Goal: Transaction & Acquisition: Purchase product/service

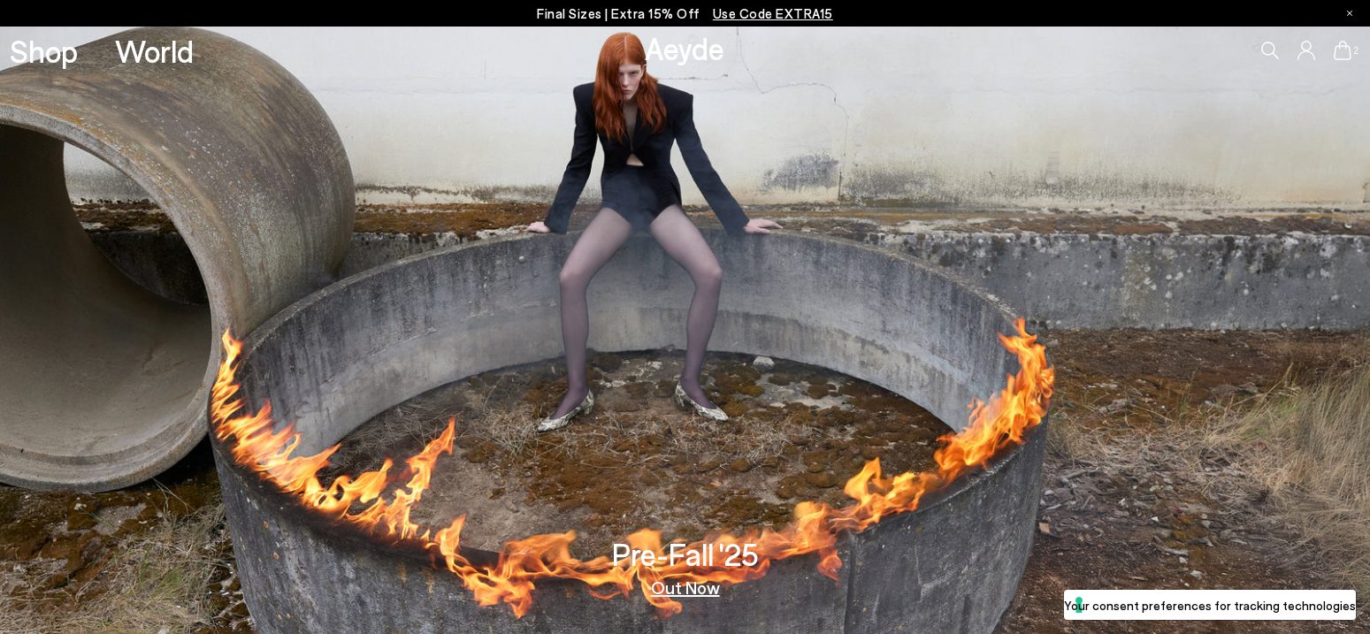
click at [1350, 52] on icon at bounding box center [1343, 50] width 18 height 19
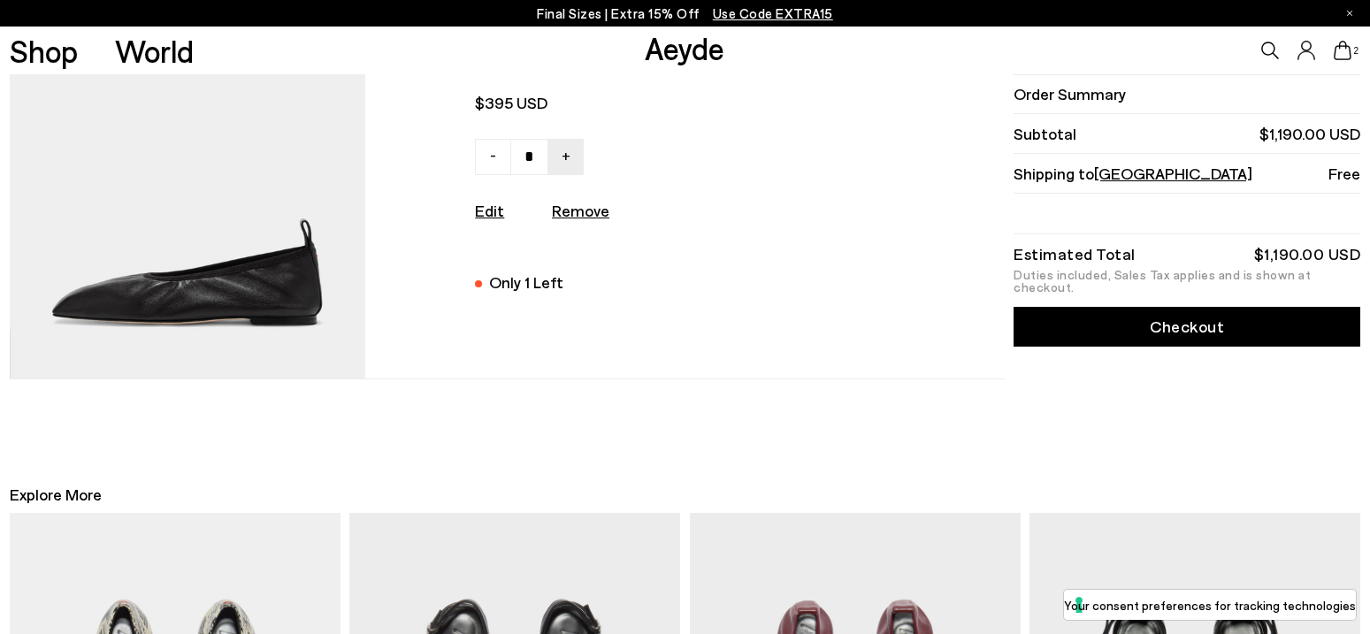
scroll to position [419, 0]
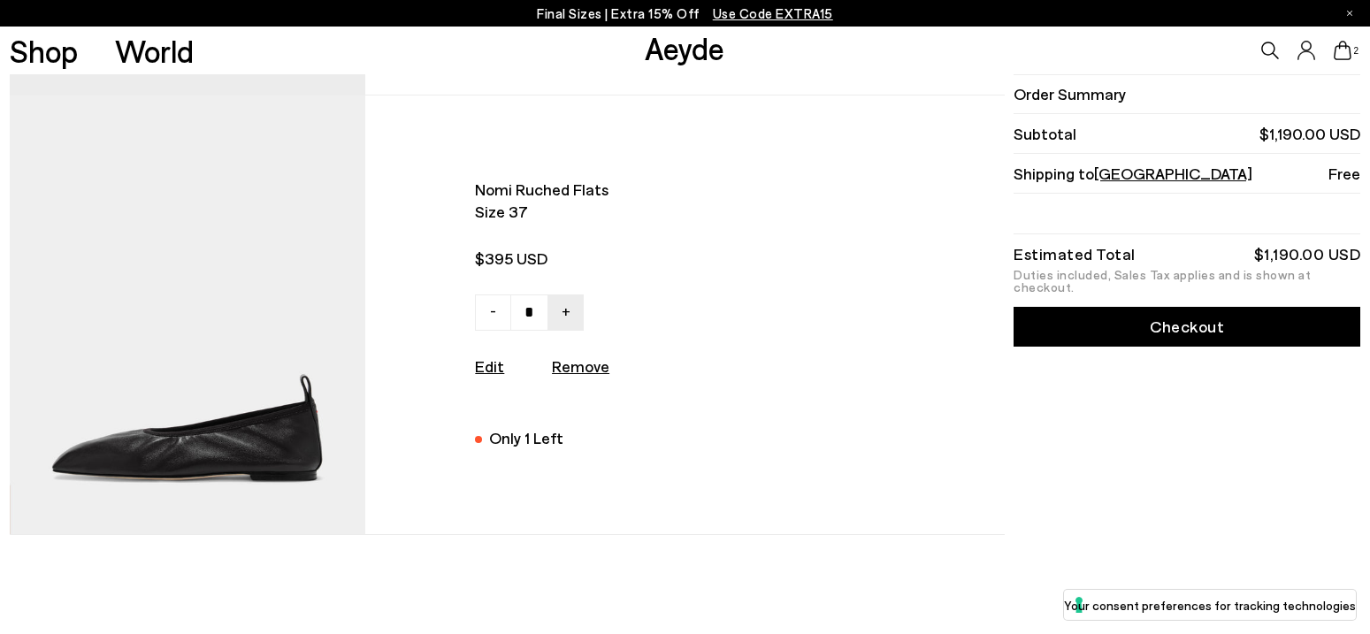
click at [225, 425] on img at bounding box center [188, 315] width 357 height 439
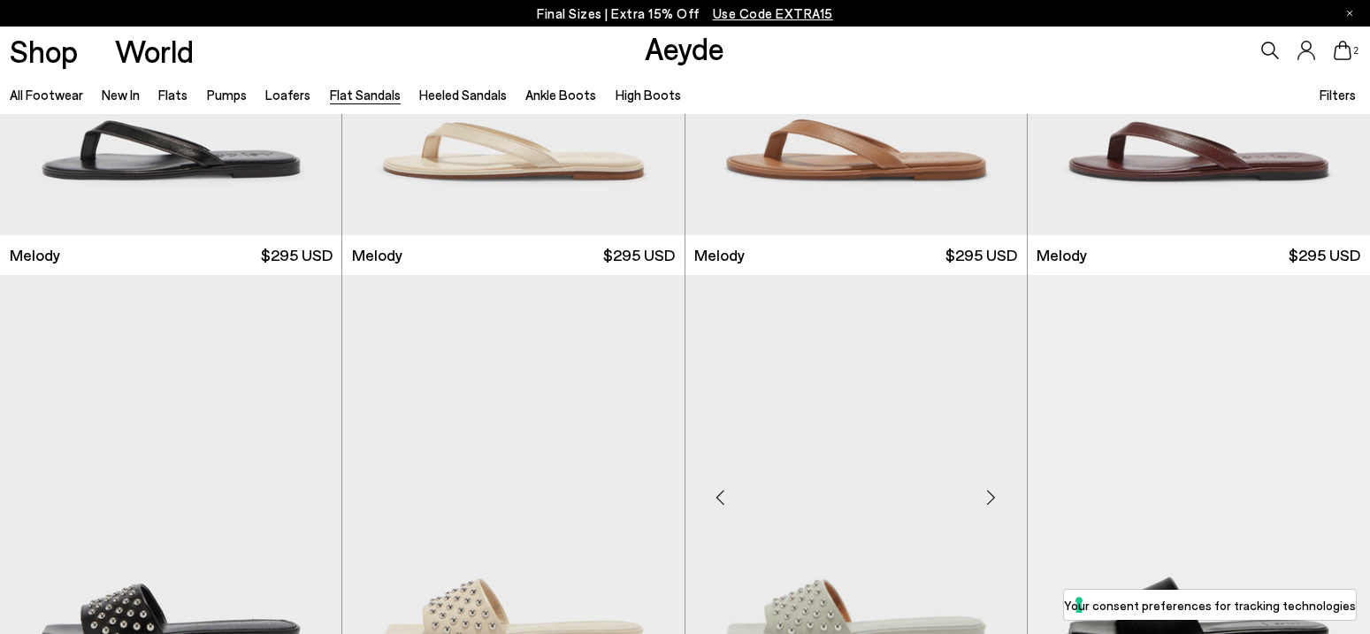
scroll to position [688, 0]
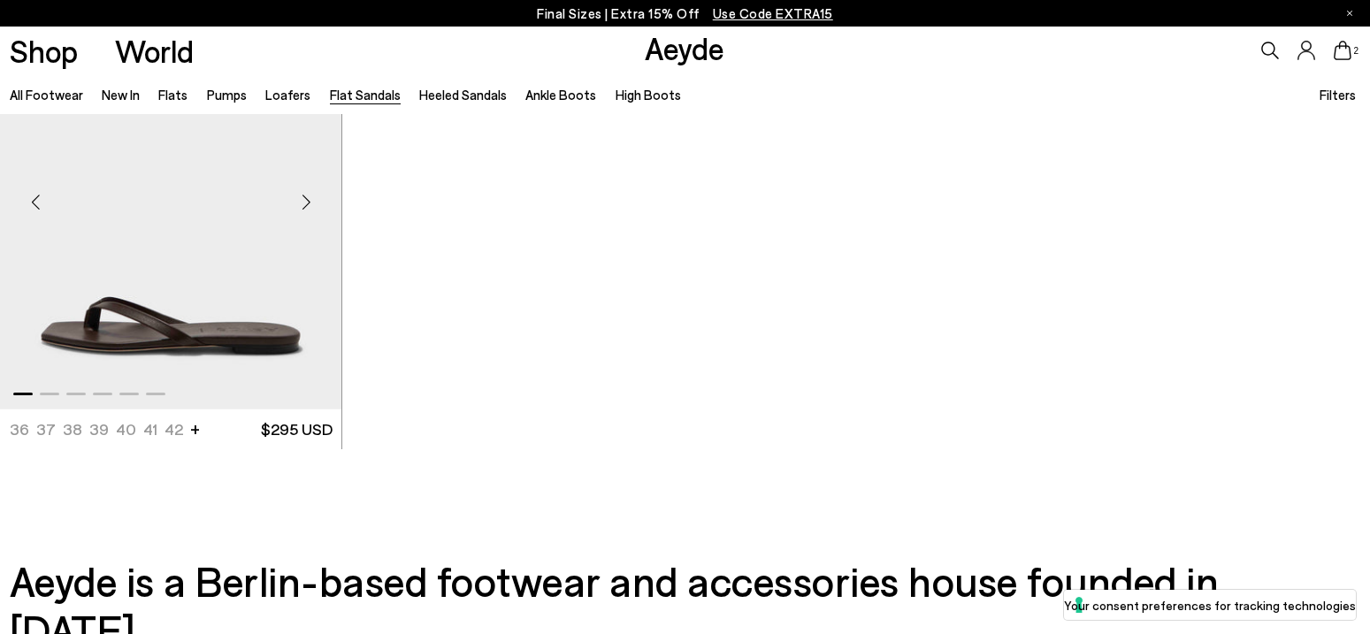
scroll to position [2951, 0]
click at [231, 326] on img "1 / 6" at bounding box center [170, 195] width 341 height 430
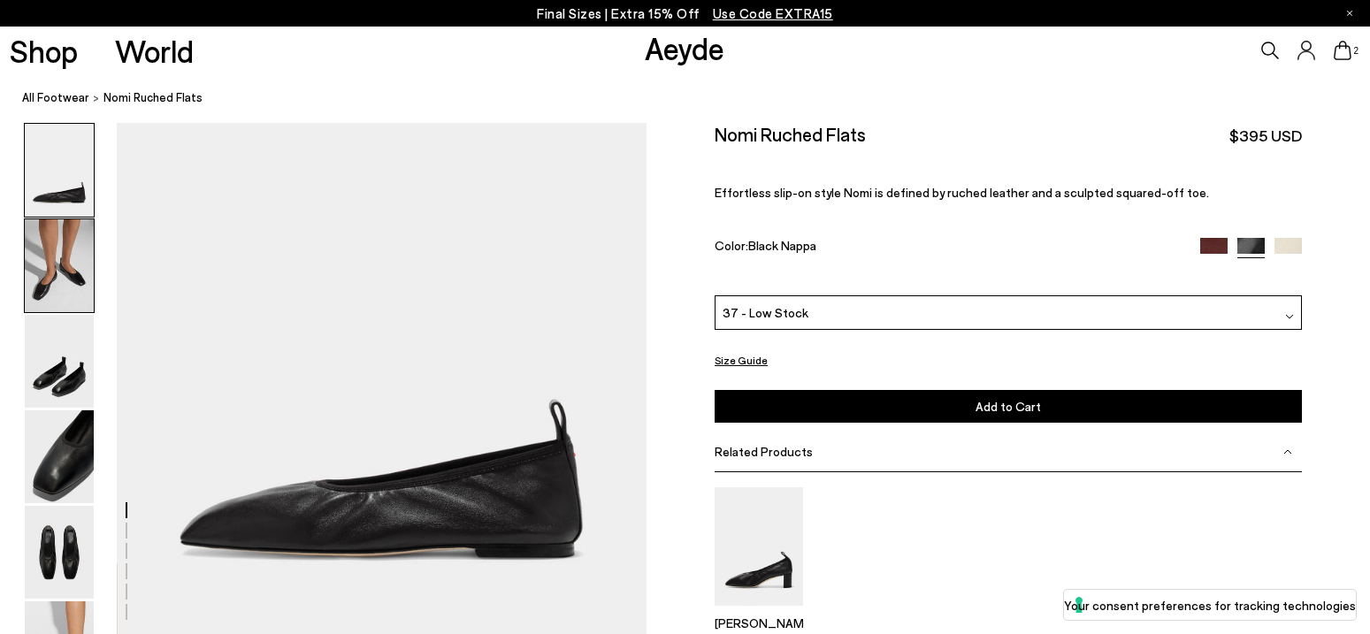
click at [58, 281] on img at bounding box center [59, 265] width 69 height 93
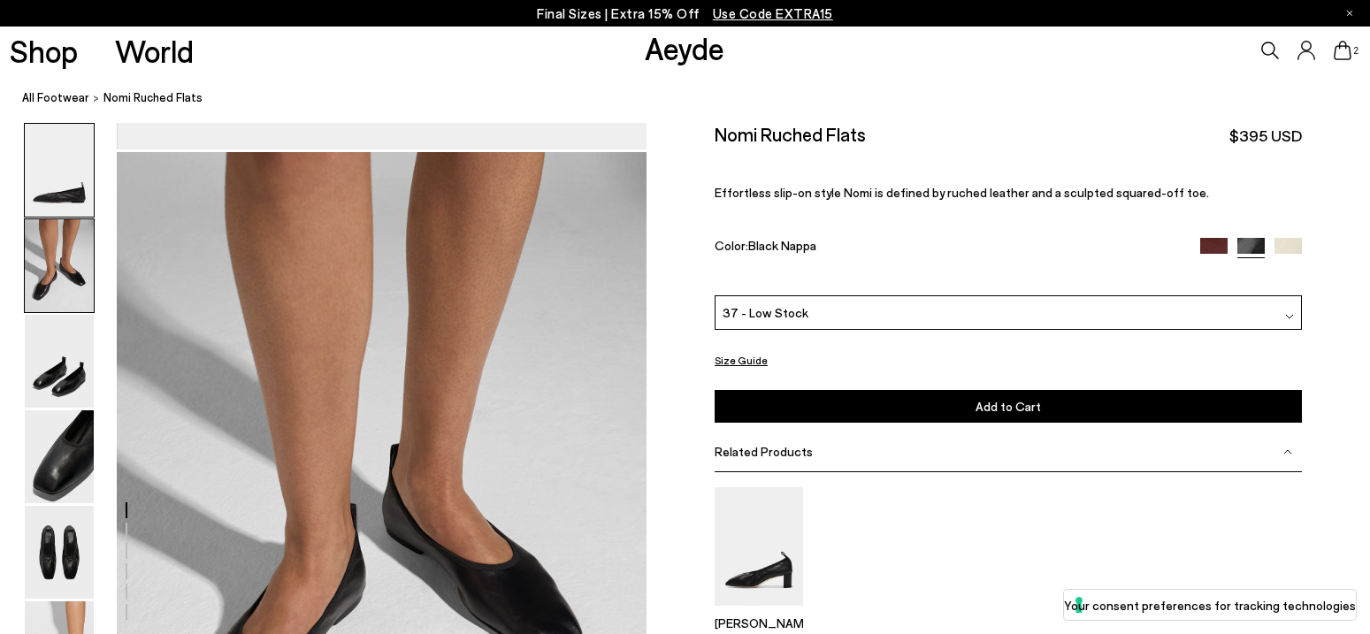
scroll to position [516, 0]
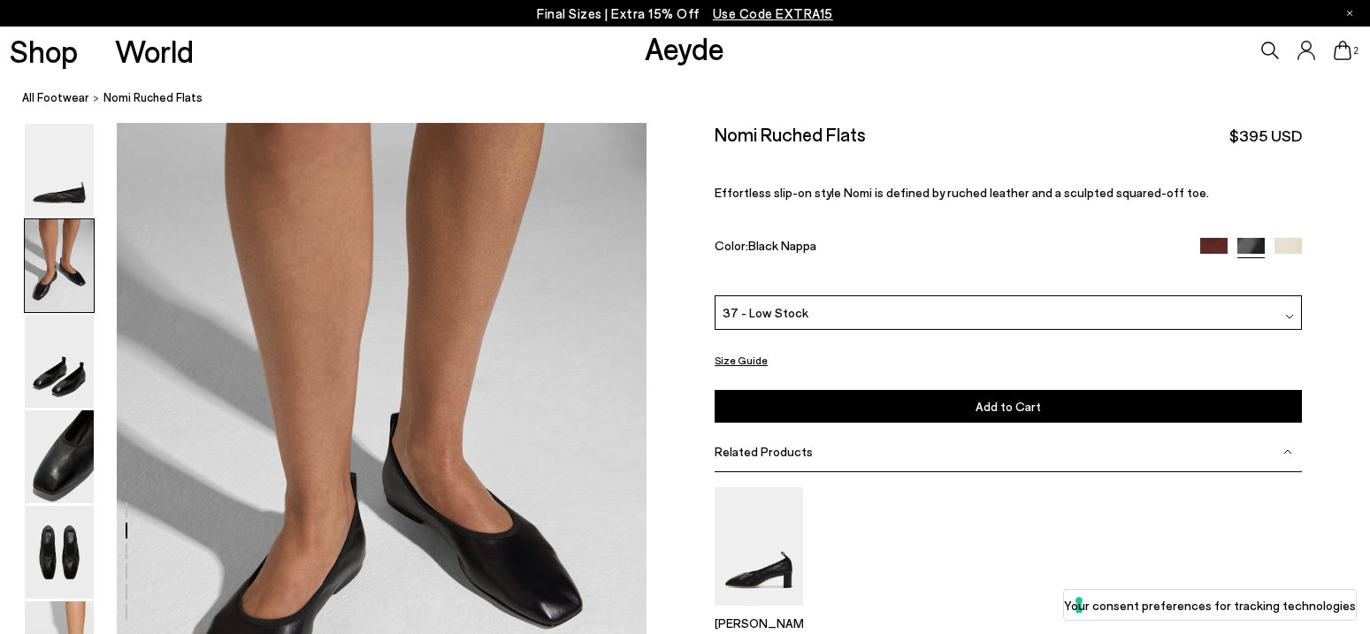
click at [1216, 246] on img at bounding box center [1213, 251] width 27 height 27
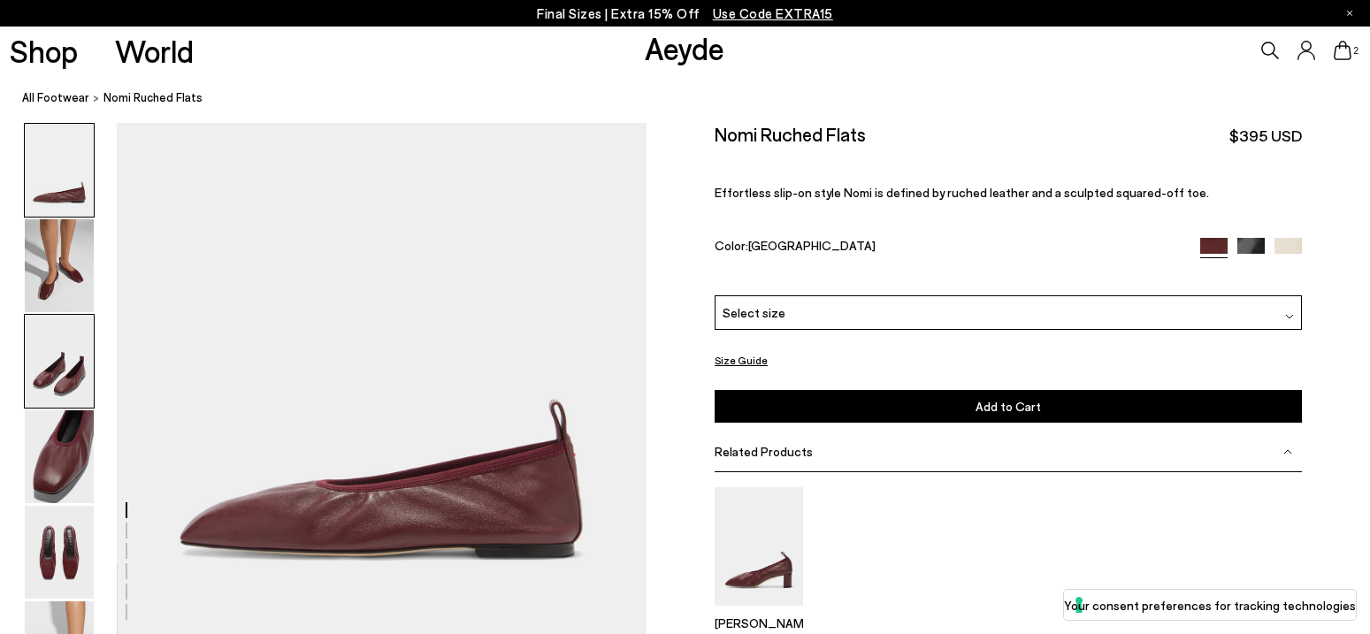
click at [73, 353] on img at bounding box center [59, 361] width 69 height 93
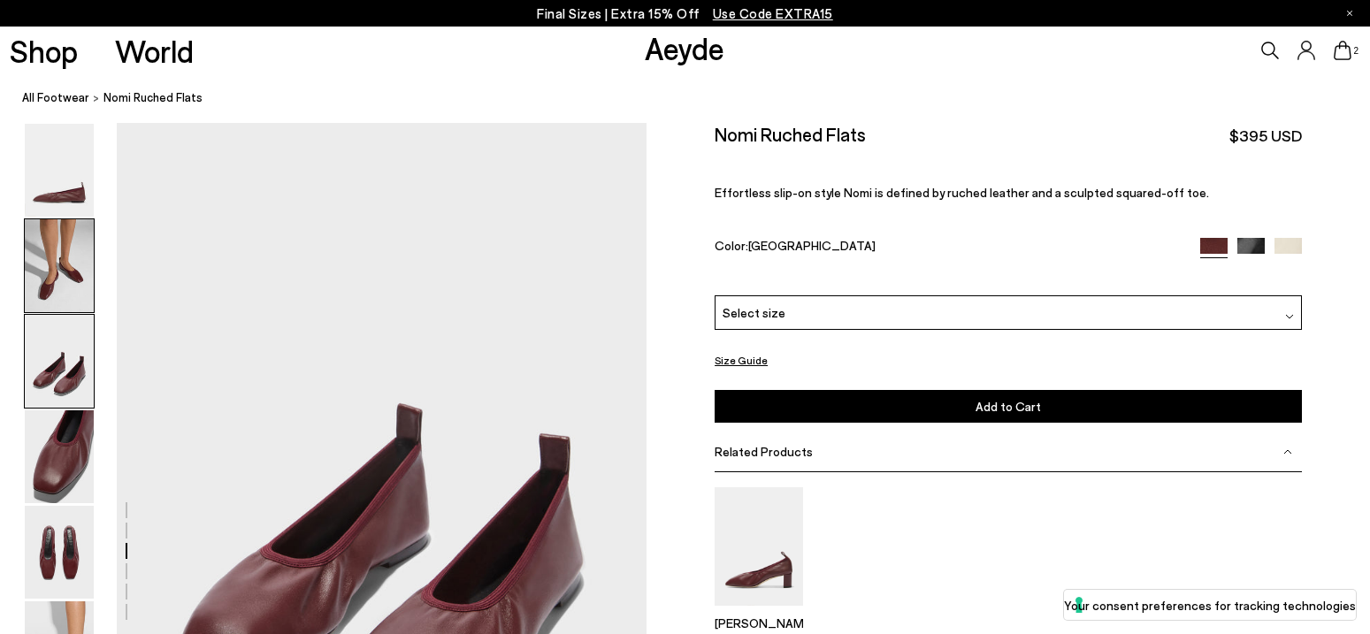
click at [84, 265] on img at bounding box center [59, 265] width 69 height 93
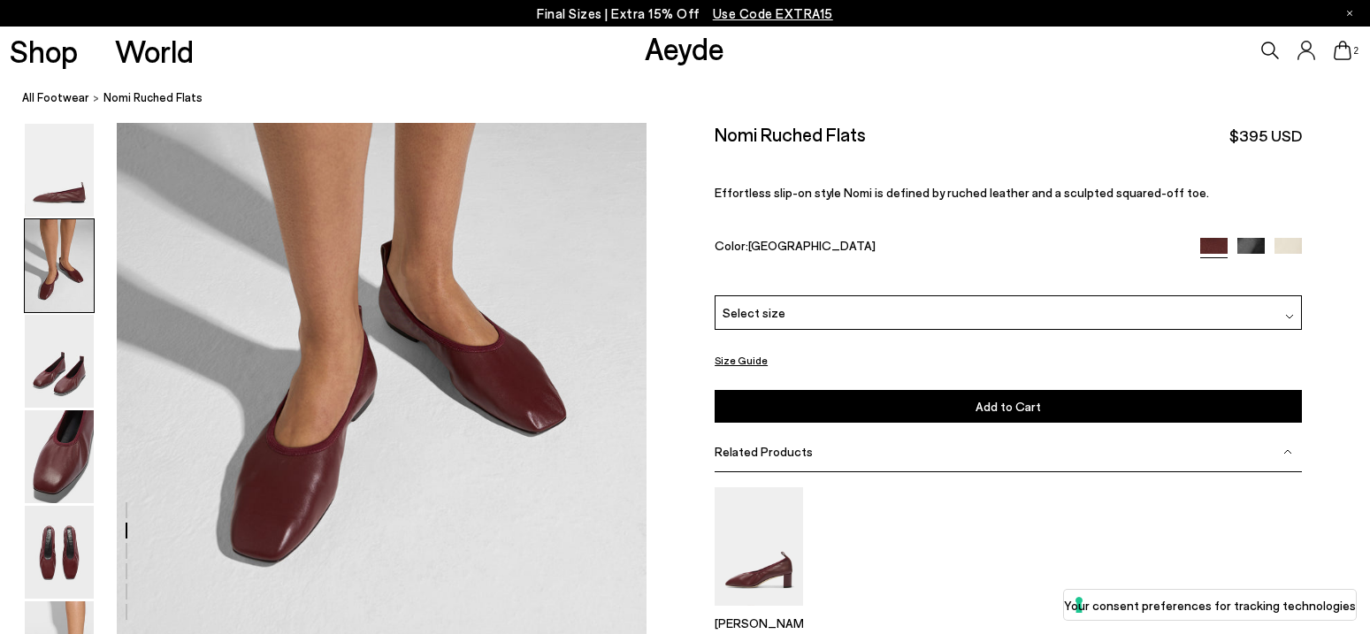
scroll to position [683, 0]
click at [1255, 243] on img at bounding box center [1251, 251] width 27 height 27
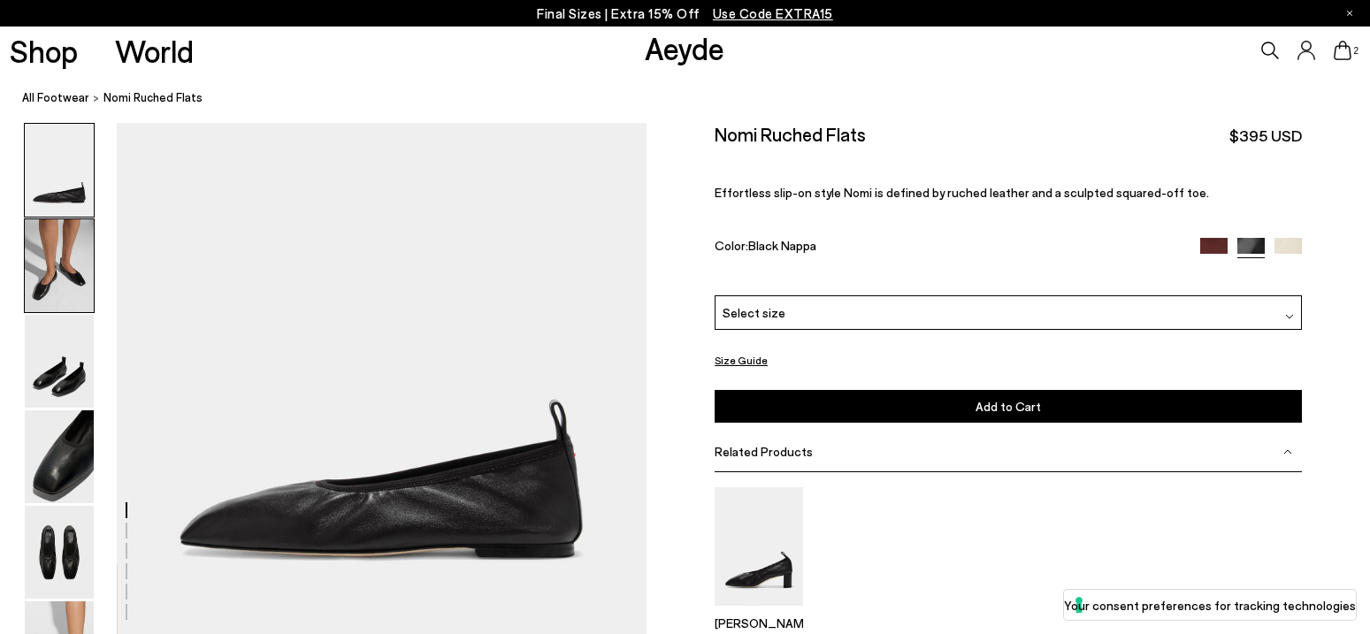
click at [61, 272] on img at bounding box center [59, 265] width 69 height 93
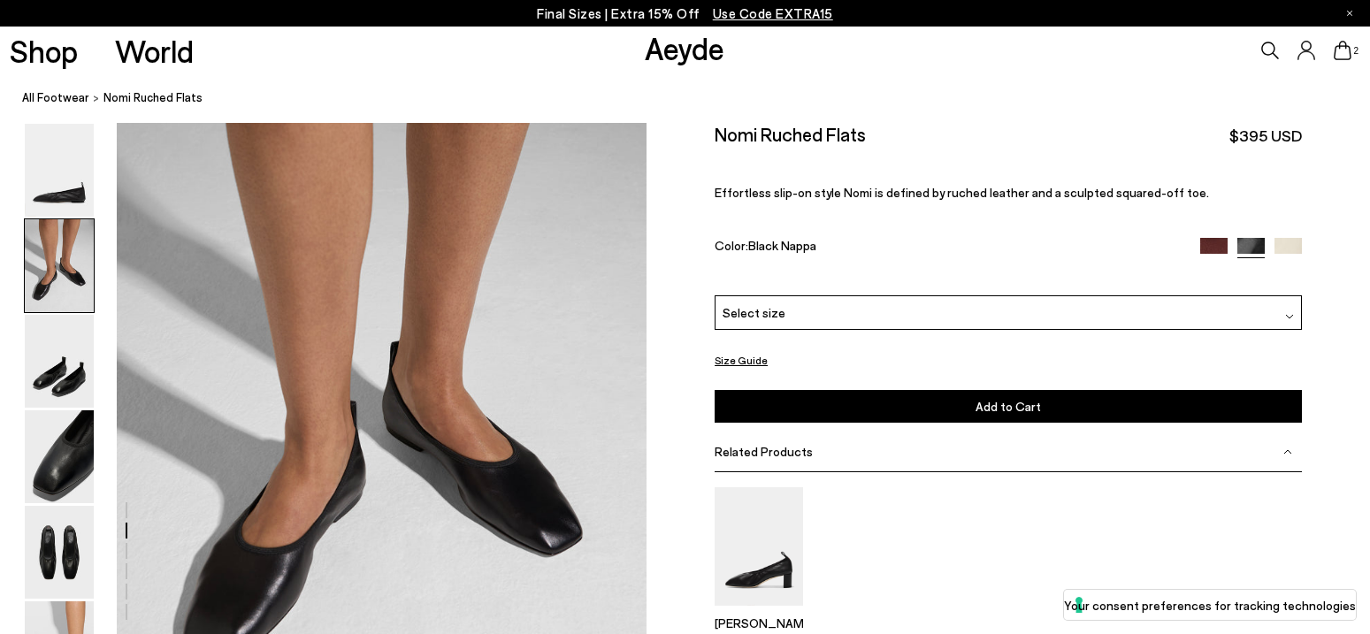
scroll to position [671, 0]
